Goal: Transaction & Acquisition: Purchase product/service

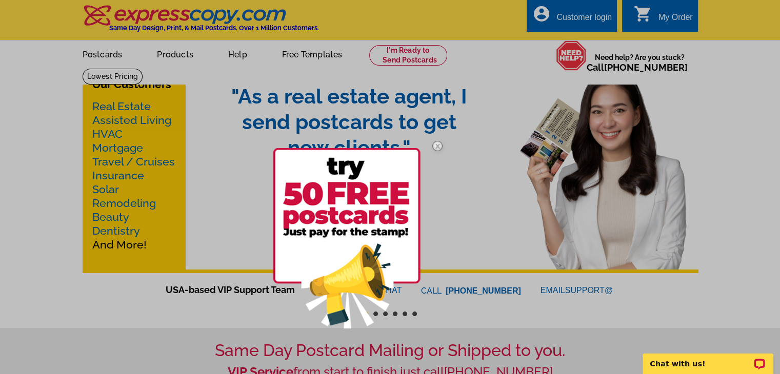
click at [436, 145] on img at bounding box center [438, 146] width 30 height 30
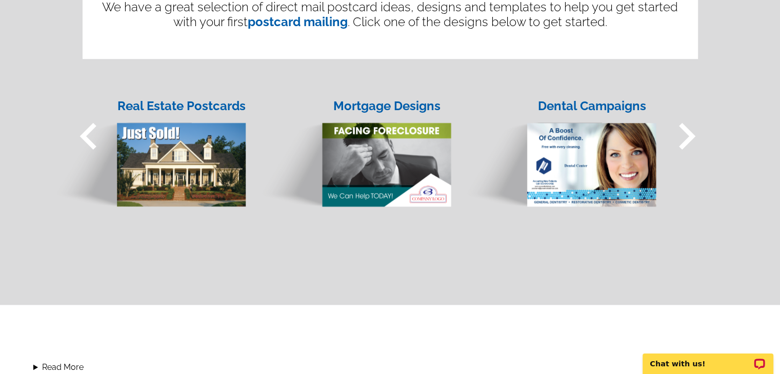
scroll to position [796, 0]
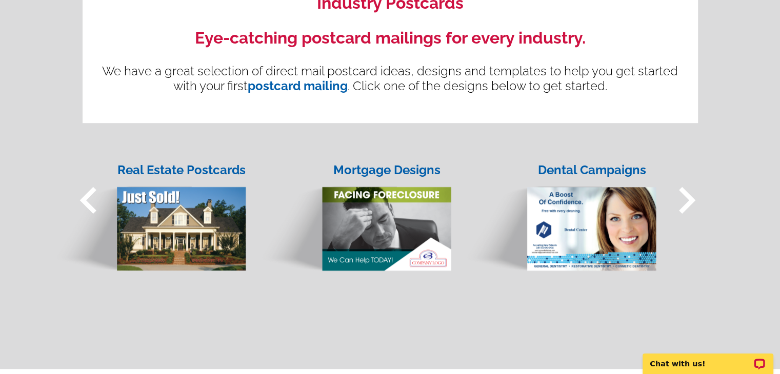
click at [684, 192] on span "keyboard_arrow_right" at bounding box center [686, 200] width 53 height 53
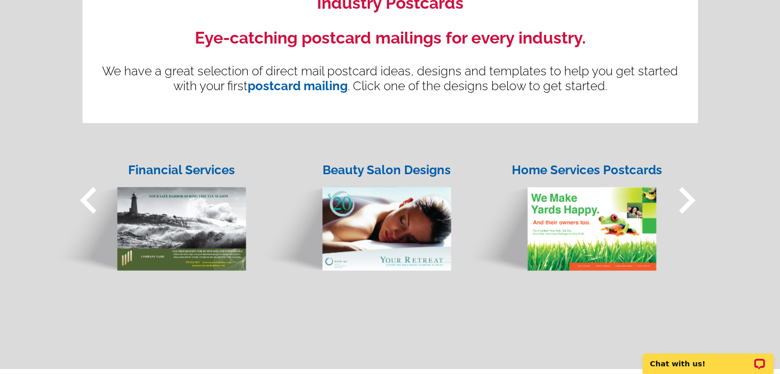
click at [684, 192] on span "keyboard_arrow_right" at bounding box center [686, 200] width 53 height 53
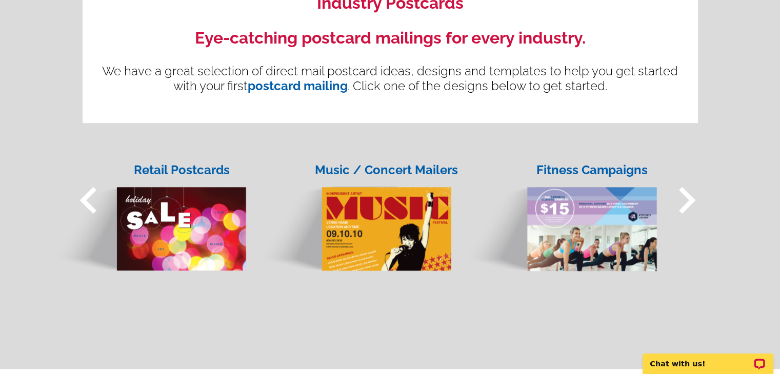
click at [79, 201] on span "keyboard_arrow_left" at bounding box center [88, 200] width 53 height 53
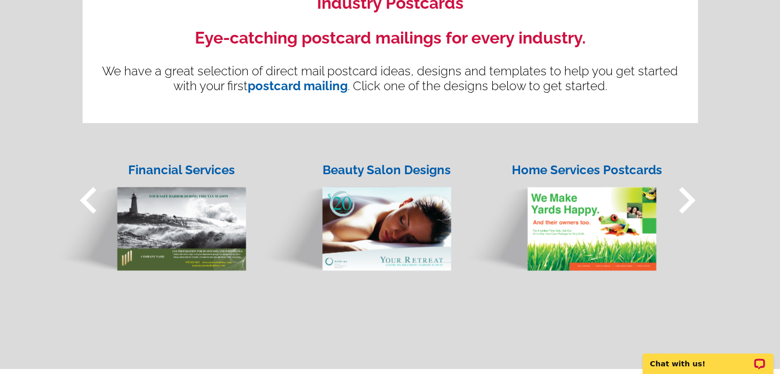
click at [690, 199] on span "keyboard_arrow_right" at bounding box center [686, 200] width 53 height 53
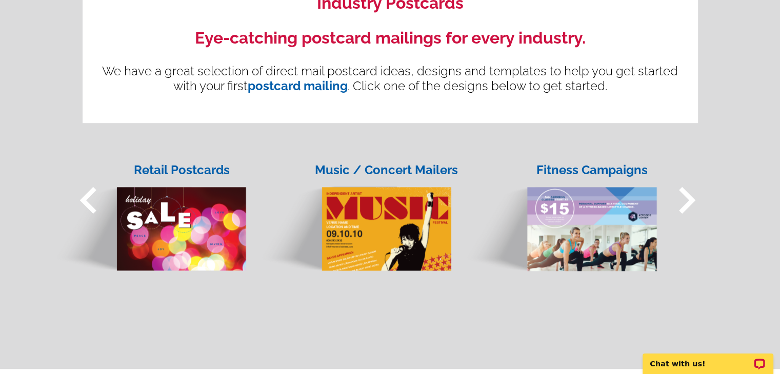
click at [690, 200] on span "keyboard_arrow_right" at bounding box center [686, 200] width 53 height 53
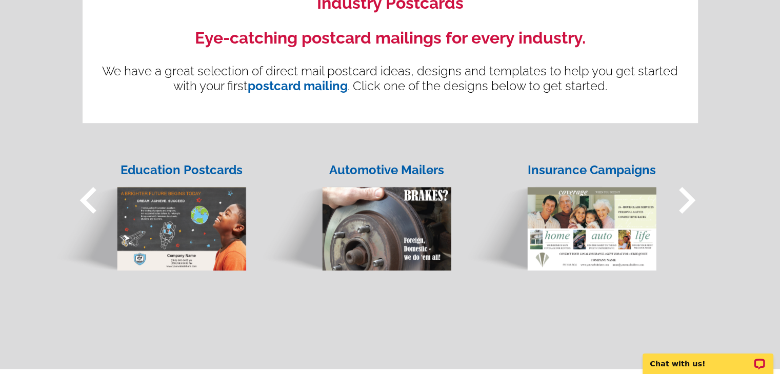
click at [690, 200] on span "keyboard_arrow_right" at bounding box center [686, 200] width 53 height 53
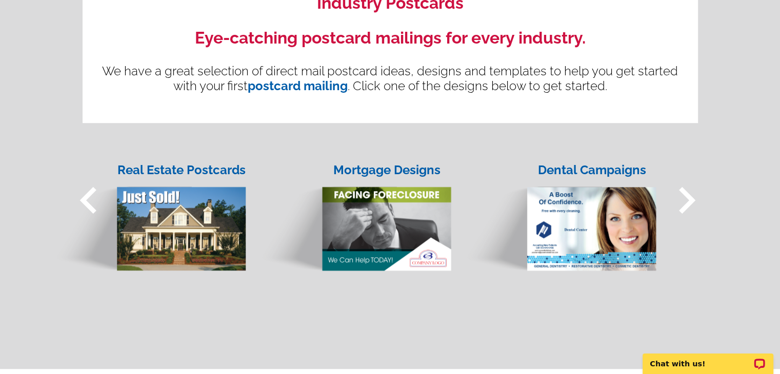
click at [690, 200] on span "keyboard_arrow_right" at bounding box center [686, 200] width 53 height 53
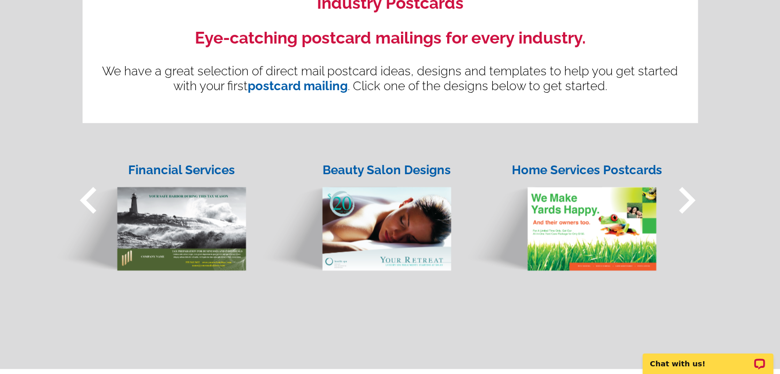
drag, startPoint x: 588, startPoint y: 201, endPoint x: 597, endPoint y: 166, distance: 36.1
click at [588, 200] on img at bounding box center [559, 219] width 195 height 105
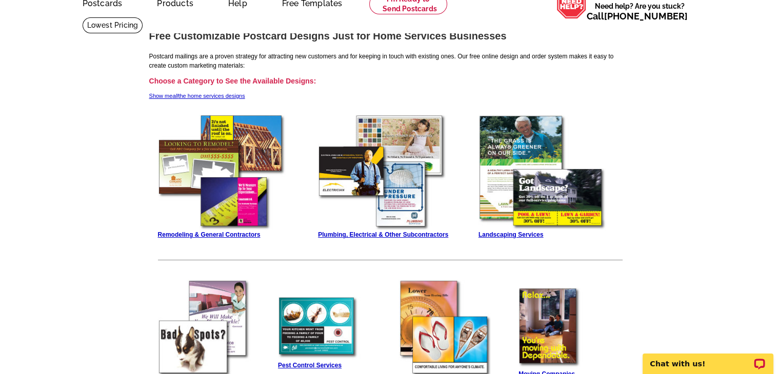
scroll to position [51, 0]
